Goal: Information Seeking & Learning: Learn about a topic

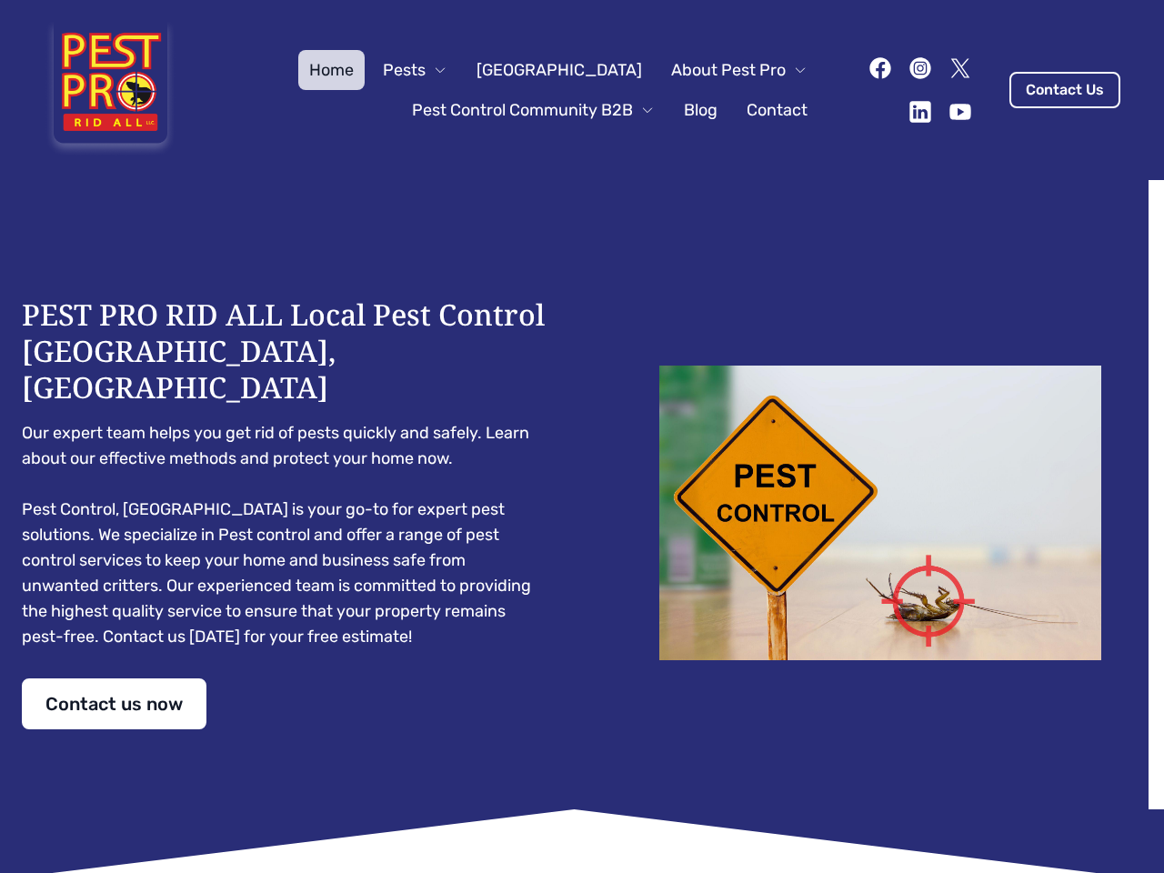
click at [582, 437] on div "PEST PRO RID ALL Local Pest Control [GEOGRAPHIC_DATA], [GEOGRAPHIC_DATA] Our ex…" at bounding box center [582, 513] width 1121 height 433
click at [426, 70] on span "Pests" at bounding box center [404, 69] width 43 height 25
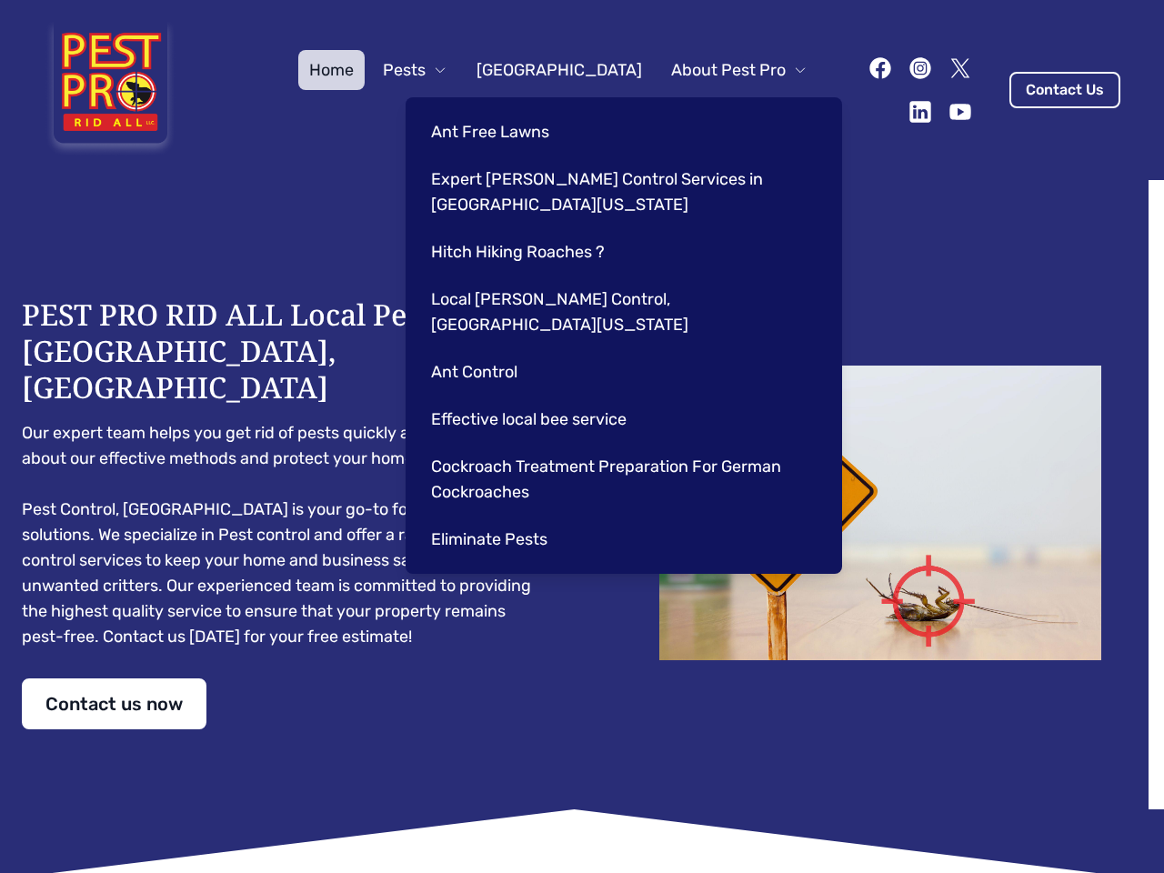
click at [720, 70] on span "About Pest Pro" at bounding box center [728, 69] width 115 height 25
click at [515, 110] on div "Ant Free Lawns Expert [PERSON_NAME] Control Services in [GEOGRAPHIC_DATA] [US_S…" at bounding box center [624, 335] width 437 height 477
